Goal: Transaction & Acquisition: Purchase product/service

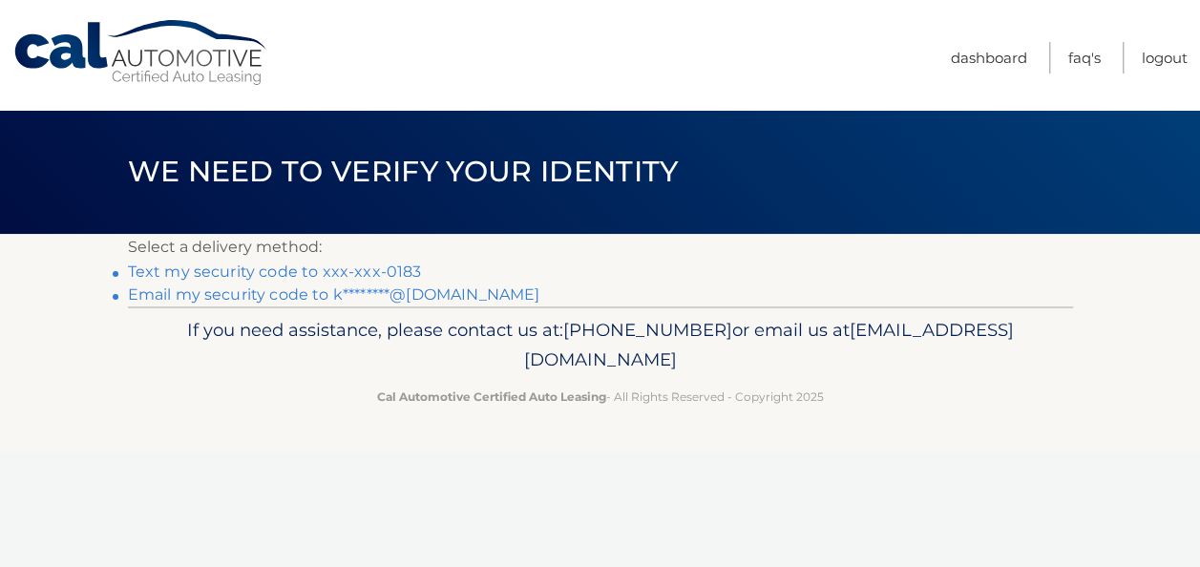
click at [275, 277] on link "Text my security code to xxx-xxx-0183" at bounding box center [275, 272] width 294 height 18
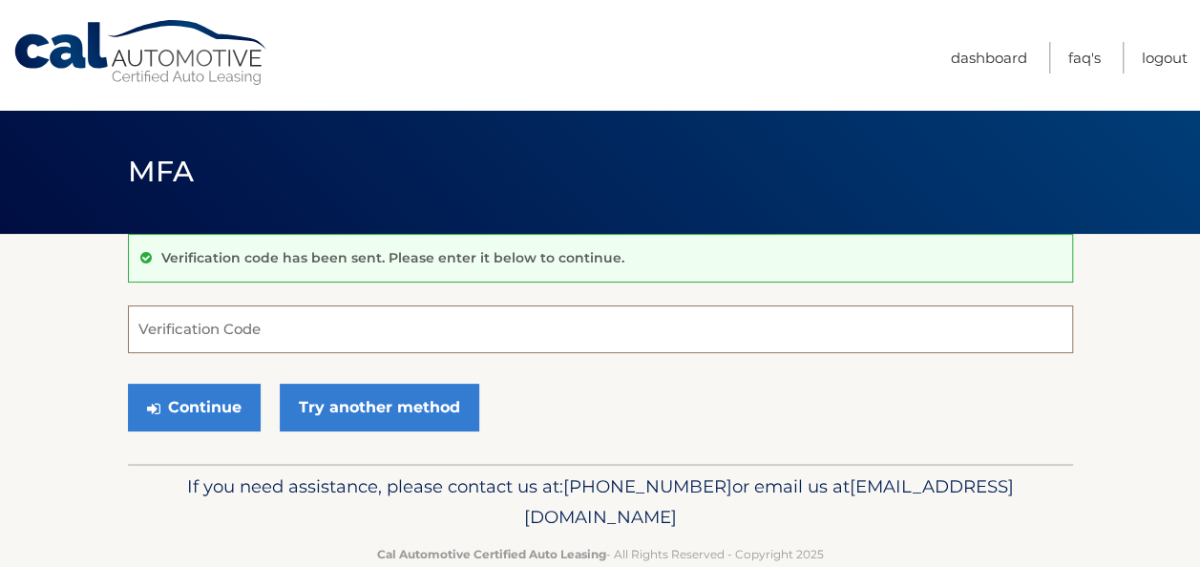
click at [302, 330] on input "Verification Code" at bounding box center [600, 330] width 945 height 48
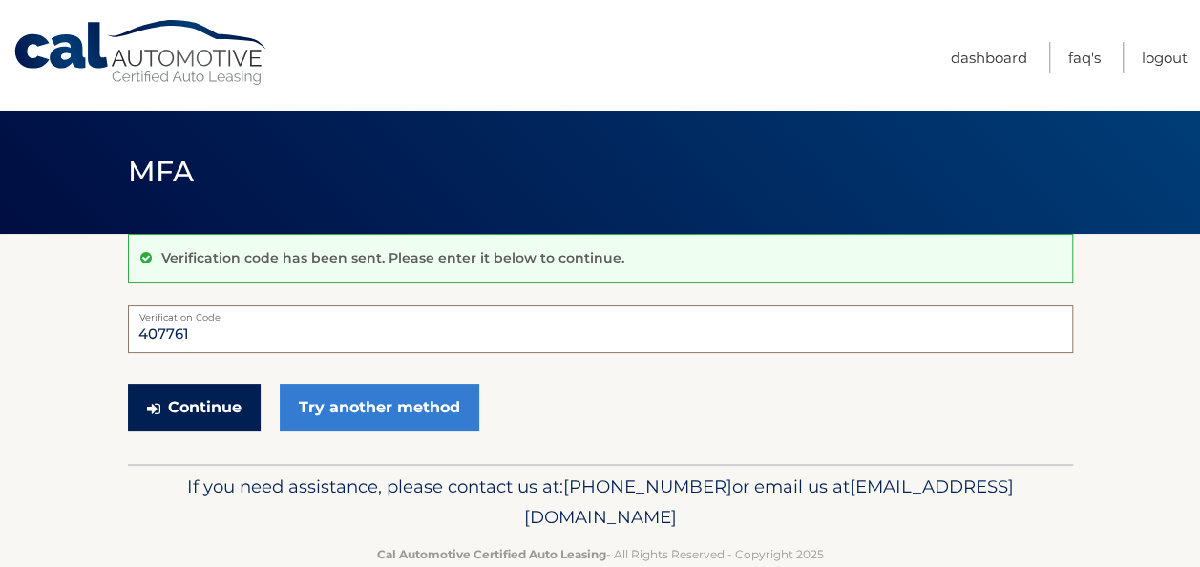
type input "407761"
click at [196, 404] on button "Continue" at bounding box center [194, 408] width 133 height 48
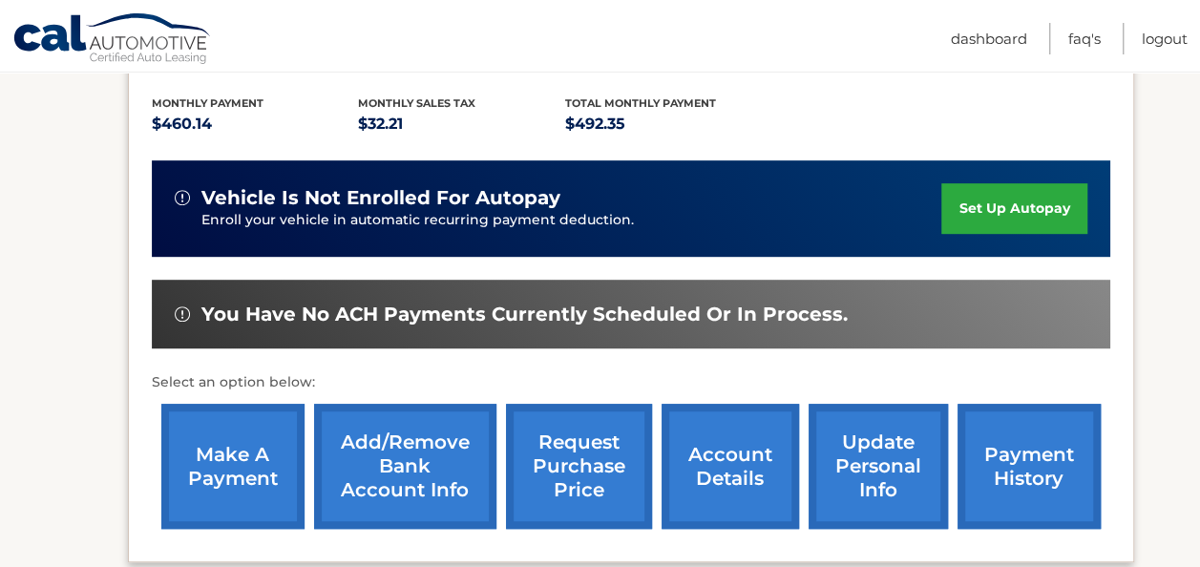
scroll to position [424, 0]
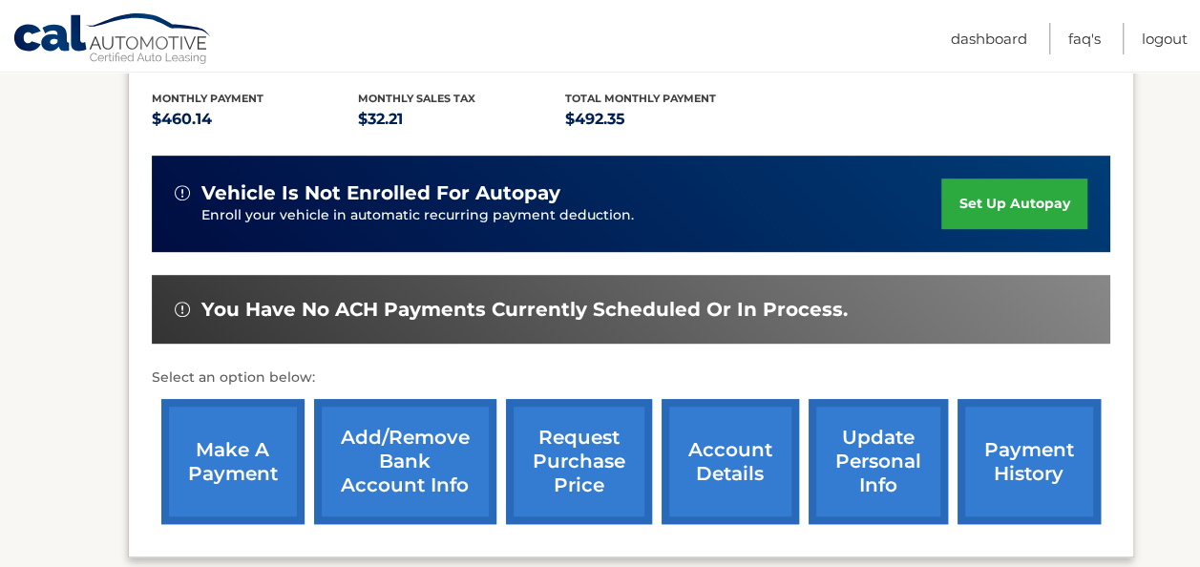
click at [231, 434] on link "make a payment" at bounding box center [232, 461] width 143 height 125
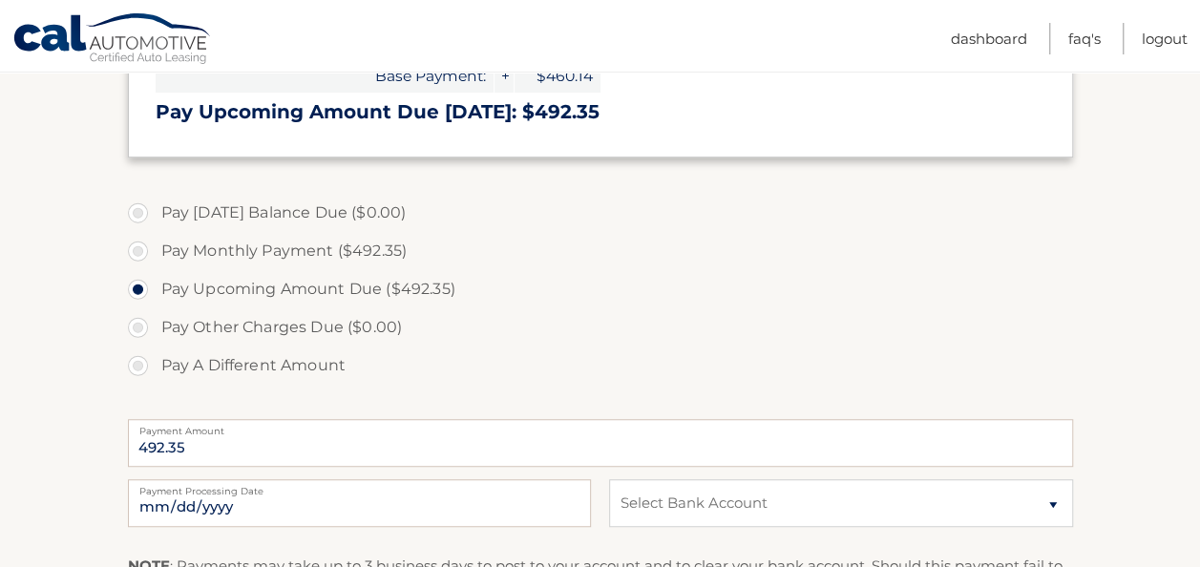
scroll to position [508, 0]
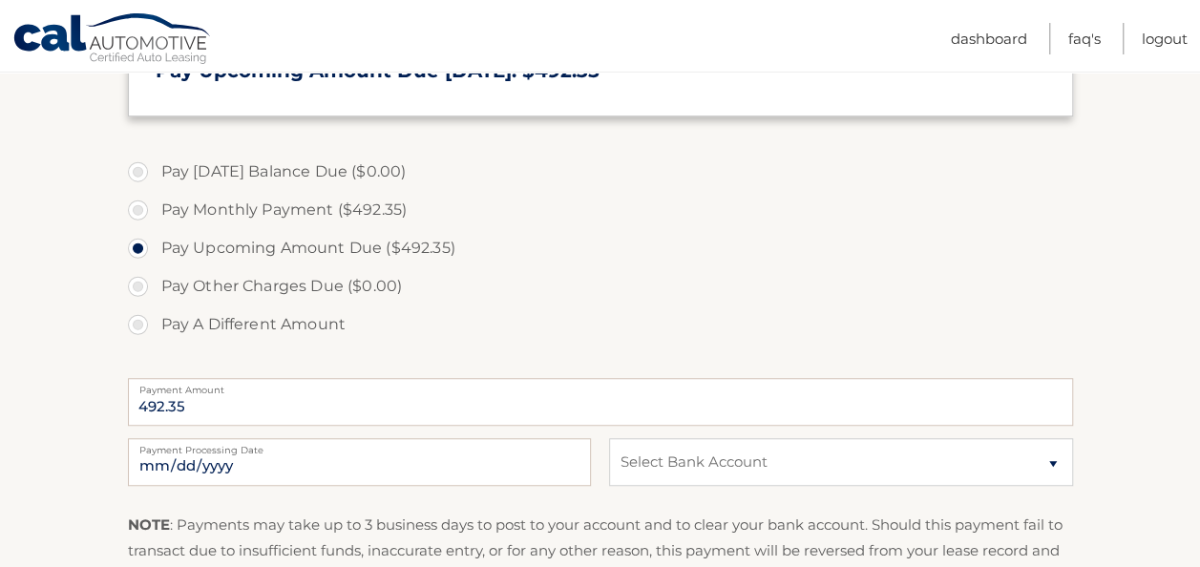
click at [137, 210] on label "Pay Monthly Payment ($492.35)" at bounding box center [600, 210] width 945 height 38
click at [137, 210] on input "Pay Monthly Payment ($492.35)" at bounding box center [145, 206] width 19 height 31
radio input "true"
click at [1046, 453] on select "Select Bank Account Checking TRUIST BANK *****0320 Checking BANK OF AMERICA, N.…" at bounding box center [840, 462] width 463 height 48
select select "NTExMGQyYWQtZGE2Yy00OWRjLWE5YTMtZTE1NGQ3ZGU2MDc2"
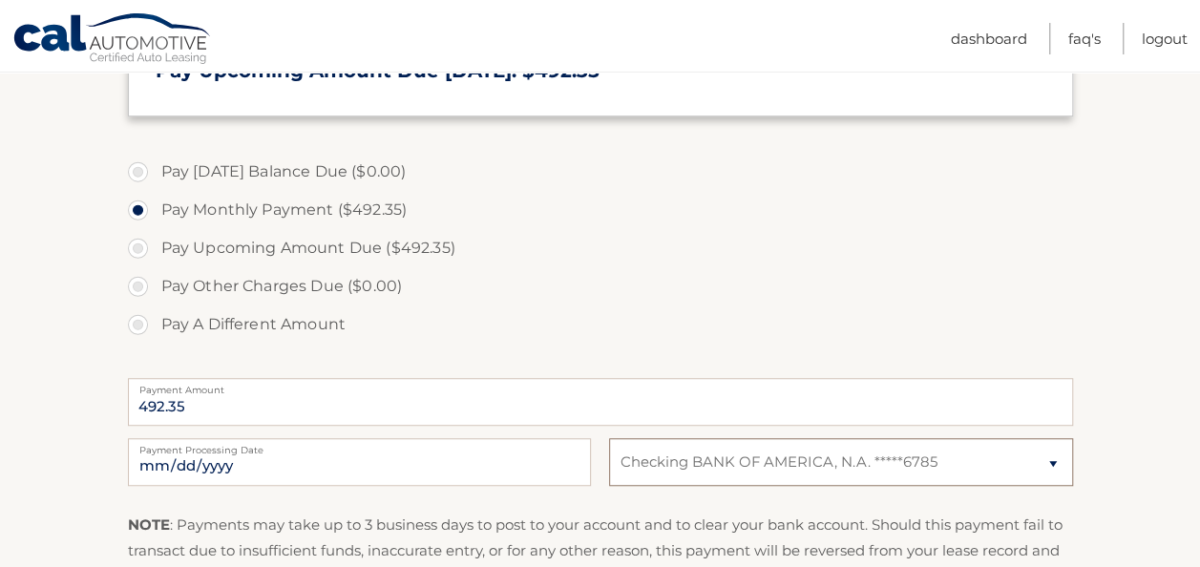
click at [609, 438] on select "Select Bank Account Checking TRUIST BANK *****0320 Checking BANK OF AMERICA, N.…" at bounding box center [840, 462] width 463 height 48
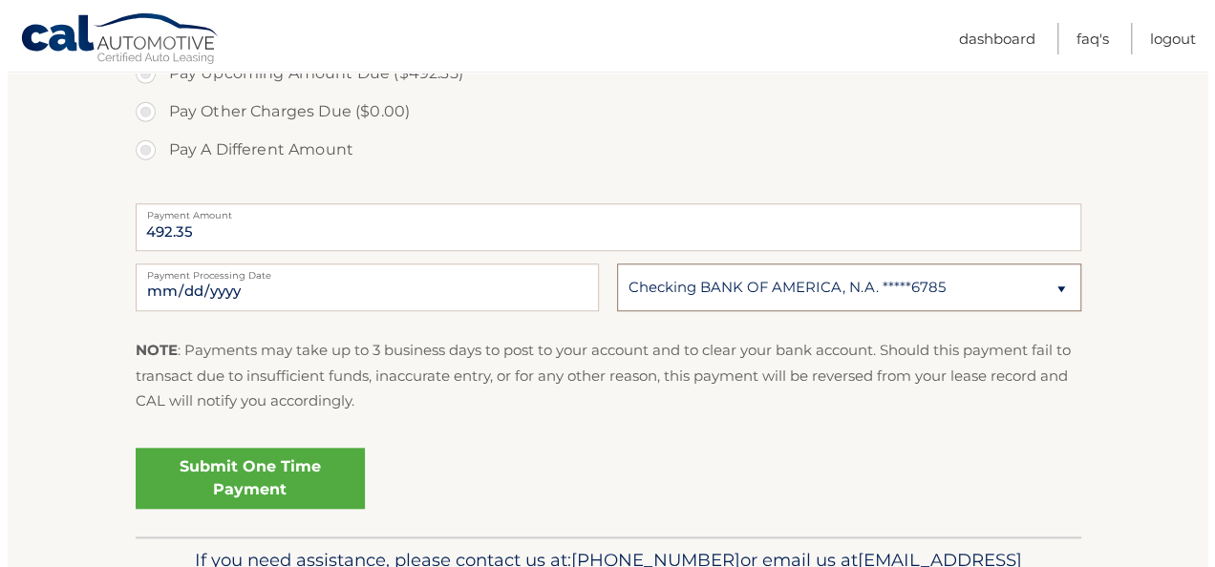
scroll to position [693, 0]
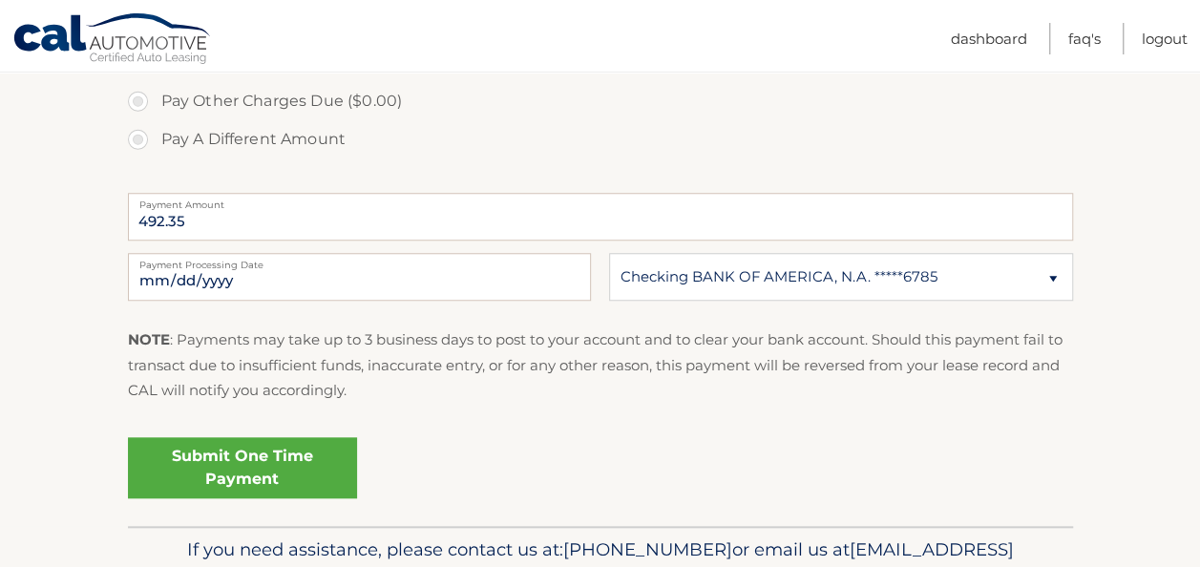
click at [243, 469] on link "Submit One Time Payment" at bounding box center [242, 467] width 229 height 61
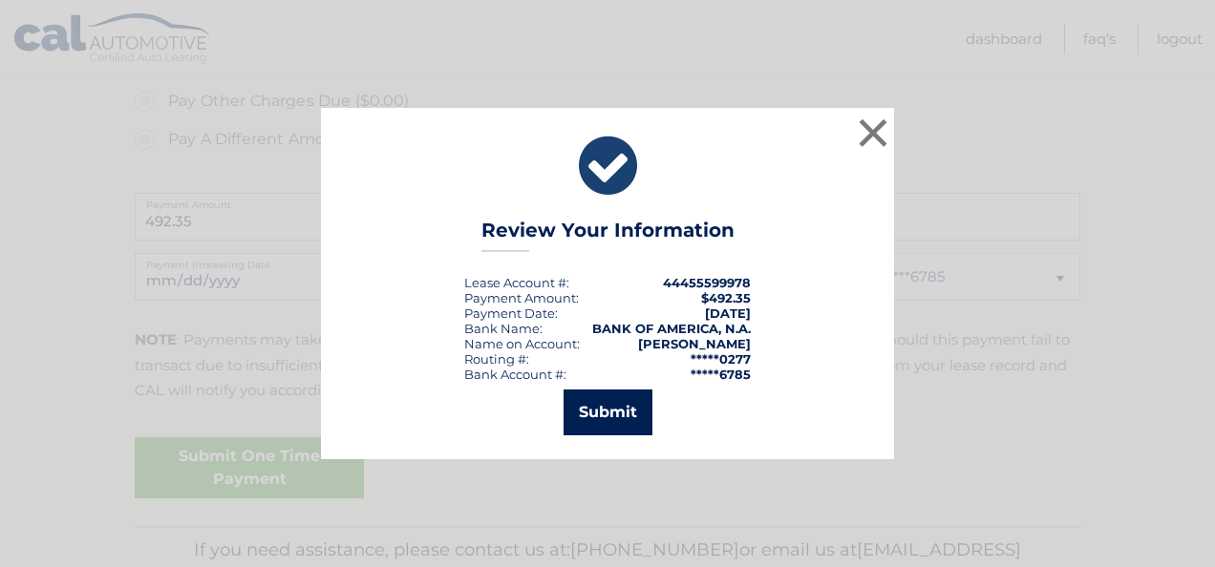
click at [586, 401] on button "Submit" at bounding box center [607, 413] width 89 height 46
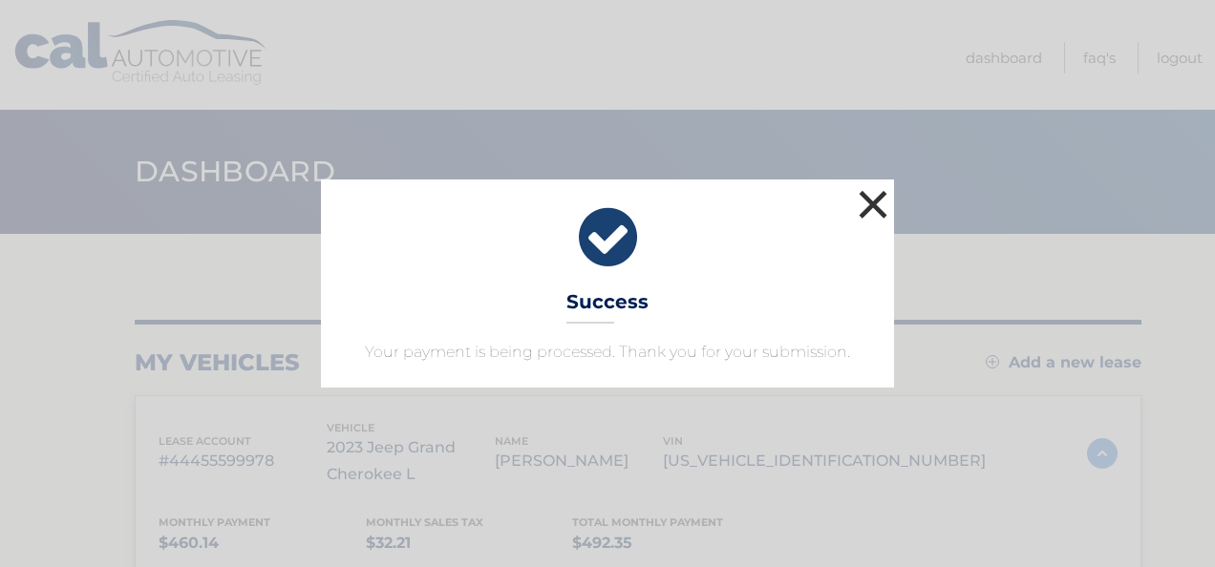
click at [869, 208] on button "×" at bounding box center [873, 204] width 38 height 38
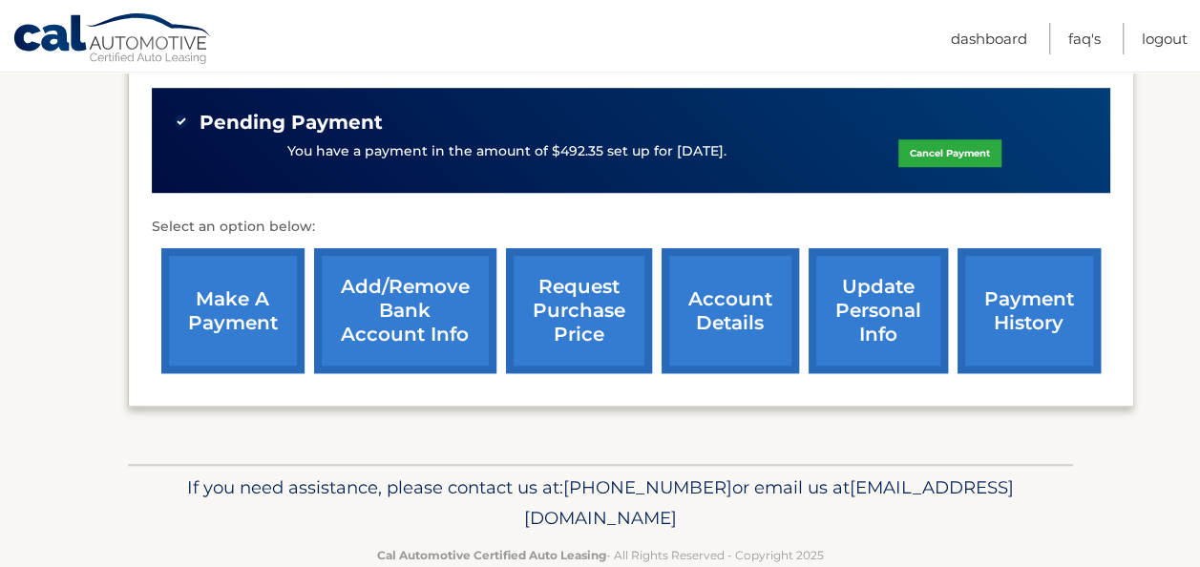
scroll to position [651, 0]
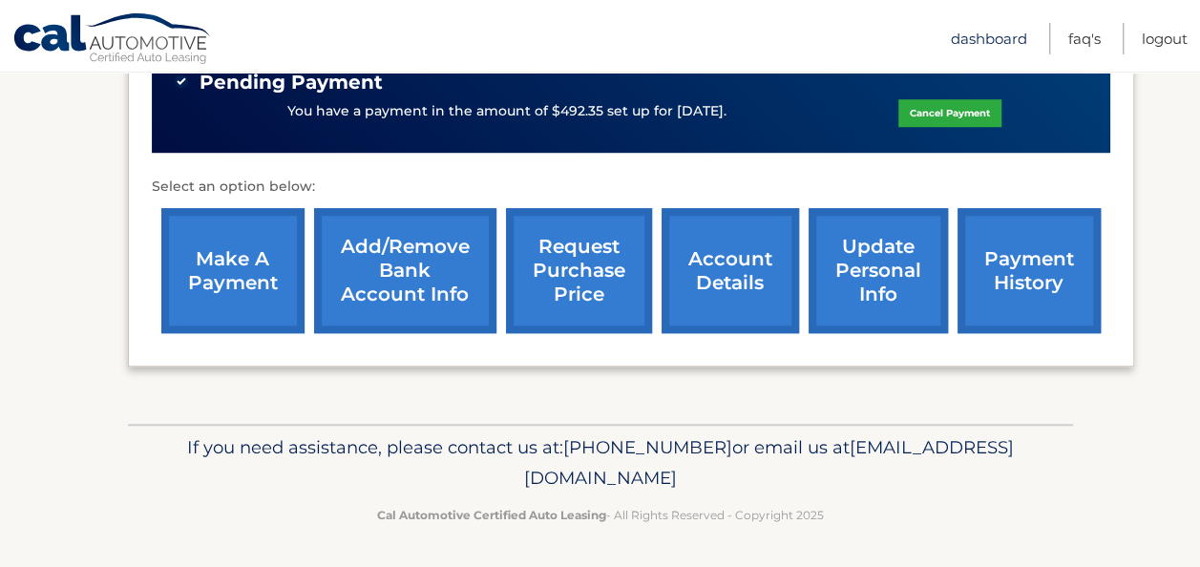
click at [1018, 32] on link "Dashboard" at bounding box center [989, 39] width 76 height 32
